Goal: Find contact information: Find contact information

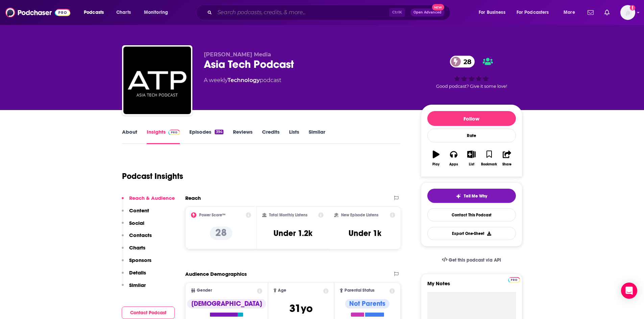
click at [256, 15] on input "Search podcasts, credits, & more..." at bounding box center [302, 12] width 174 height 11
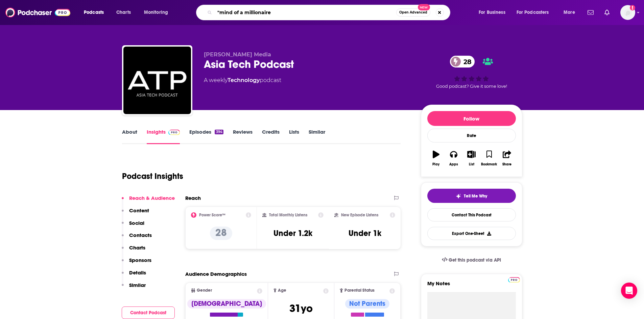
type input ""mind of a millionaire""
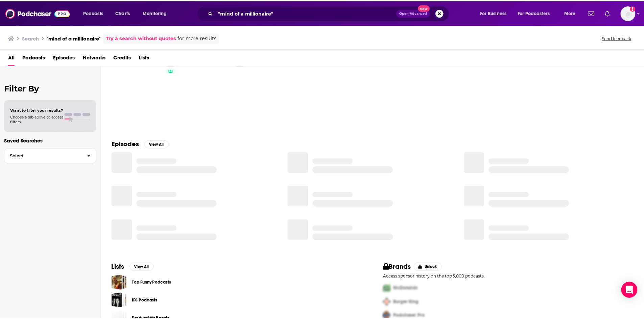
scroll to position [43, 0]
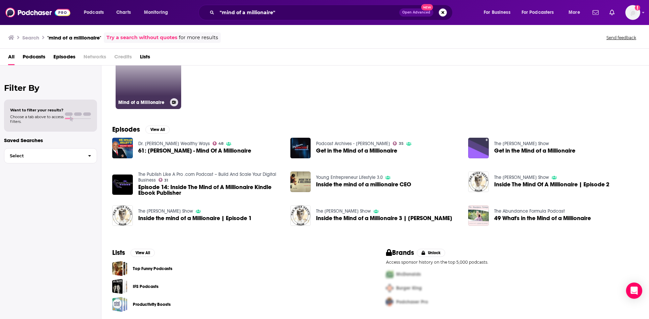
click at [134, 82] on link "35 Mind of a Millionaire" at bounding box center [149, 77] width 66 height 66
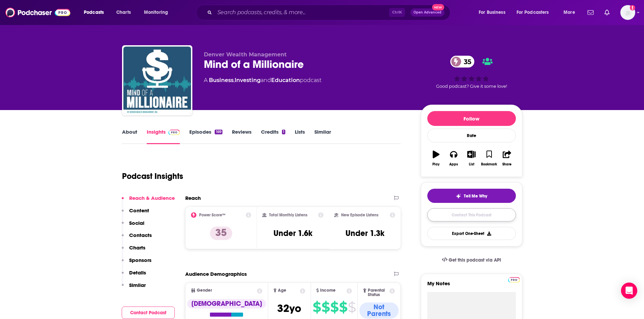
click at [462, 215] on link "Contact This Podcast" at bounding box center [471, 215] width 89 height 13
